Goal: Task Accomplishment & Management: Manage account settings

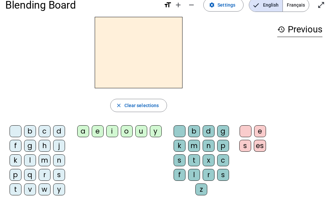
scroll to position [15, 0]
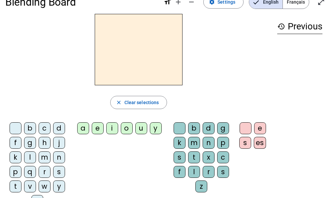
click at [143, 127] on div "u" at bounding box center [141, 128] width 12 height 12
click at [127, 130] on div "o" at bounding box center [127, 128] width 12 height 12
click at [191, 146] on div "m" at bounding box center [194, 143] width 12 height 12
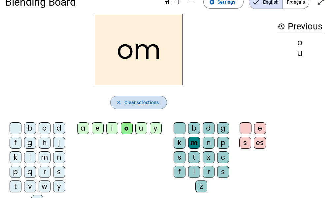
click at [133, 104] on span "Clear selections" at bounding box center [142, 102] width 35 height 8
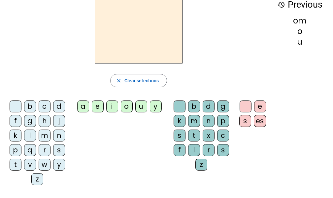
scroll to position [0, 0]
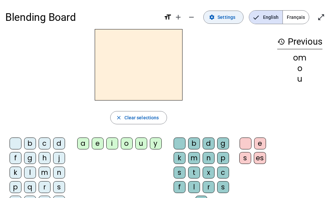
click at [231, 19] on span "Settings" at bounding box center [227, 17] width 18 height 8
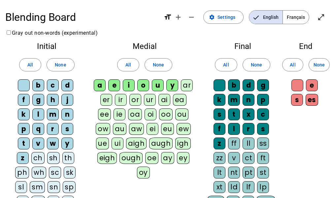
click at [295, 16] on span "Français" at bounding box center [296, 17] width 26 height 13
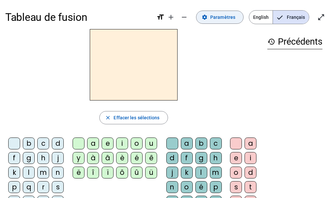
click at [228, 17] on span "Paramètres" at bounding box center [223, 17] width 25 height 8
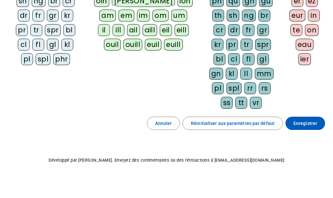
scroll to position [187, 0]
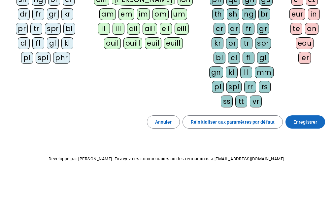
click at [310, 121] on span "Enregistrer" at bounding box center [306, 122] width 24 height 8
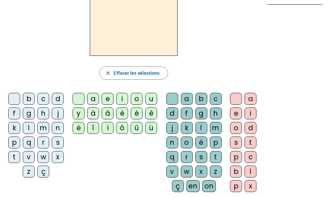
scroll to position [33, 0]
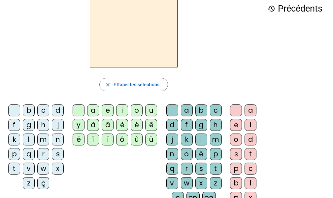
click at [15, 127] on div "f" at bounding box center [14, 125] width 12 height 12
click at [155, 126] on div "ê" at bounding box center [151, 125] width 12 height 12
click at [216, 168] on div "t" at bounding box center [216, 169] width 12 height 12
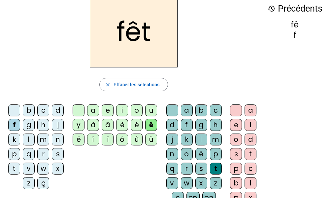
click at [234, 124] on div "e" at bounding box center [236, 125] width 12 height 12
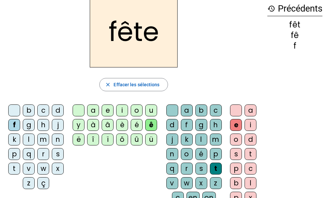
click at [28, 112] on div "b" at bounding box center [29, 110] width 12 height 12
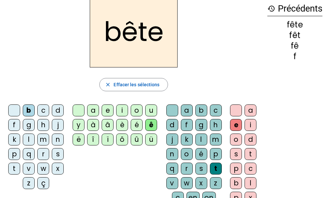
click at [136, 111] on div "o" at bounding box center [137, 110] width 12 height 12
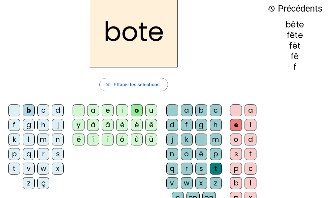
click at [191, 130] on div "f" at bounding box center [187, 125] width 12 height 12
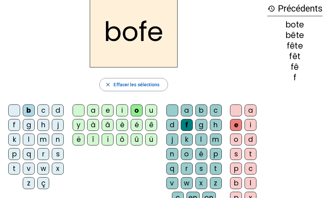
click at [252, 161] on letter-bubble "t" at bounding box center [252, 155] width 15 height 15
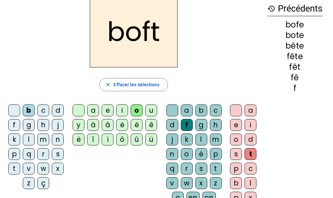
drag, startPoint x: 68, startPoint y: 0, endPoint x: 255, endPoint y: 72, distance: 200.7
click at [255, 72] on div "boft close Effacer les sélections b c d f g h j k l m n p q r s t v w x z ç a e…" at bounding box center [133, 102] width 257 height 213
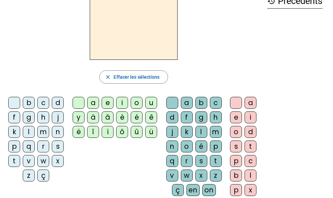
scroll to position [66, 0]
